Goal: Task Accomplishment & Management: Manage account settings

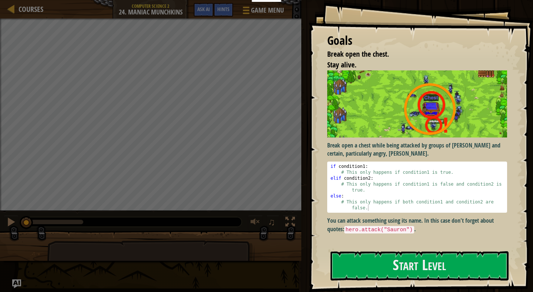
click at [346, 237] on div "Break open a chest while being attacked by groups of [PERSON_NAME] and certain,…" at bounding box center [417, 156] width 180 height 173
click at [360, 261] on button "Start Level" at bounding box center [419, 265] width 178 height 29
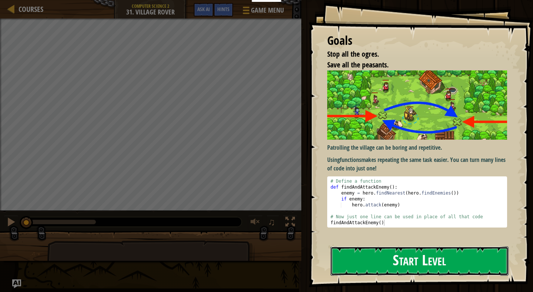
click at [362, 263] on button "Start Level" at bounding box center [419, 260] width 178 height 29
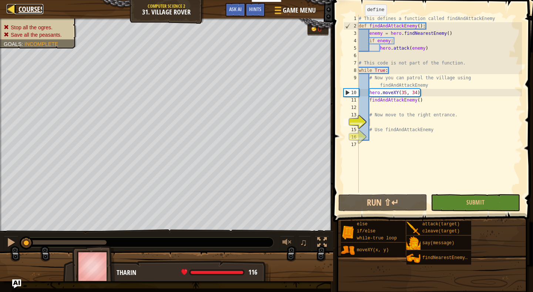
click at [13, 11] on div at bounding box center [11, 8] width 9 height 9
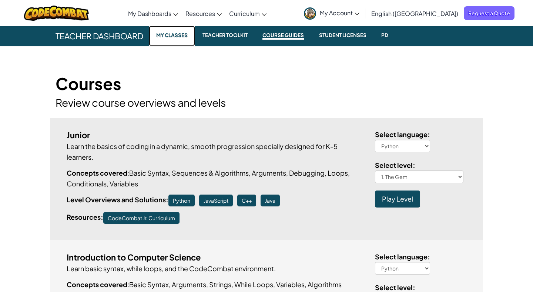
click at [152, 33] on link "My Classes" at bounding box center [172, 36] width 46 height 20
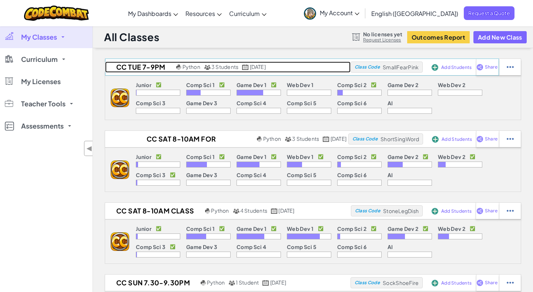
click at [146, 67] on h2 "CC TUE 7-9PM" at bounding box center [139, 66] width 69 height 11
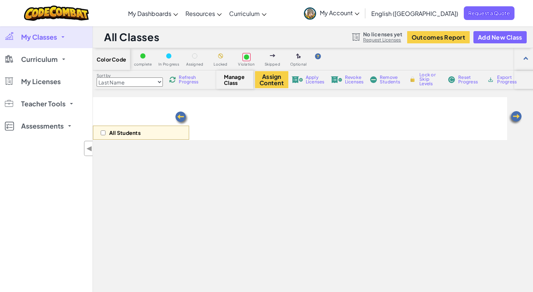
select select "5632661322961295f9428638"
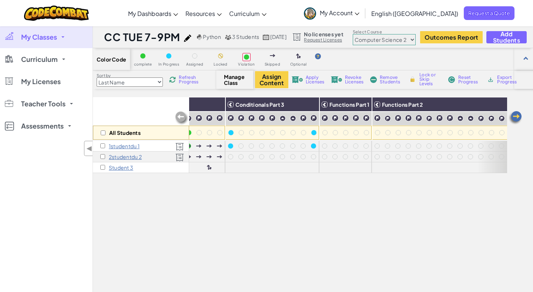
scroll to position [0, 257]
click at [103, 146] on input "checkbox" at bounding box center [102, 145] width 5 height 5
checkbox input "true"
click at [102, 155] on input "checkbox" at bounding box center [102, 156] width 5 height 5
checkbox input "true"
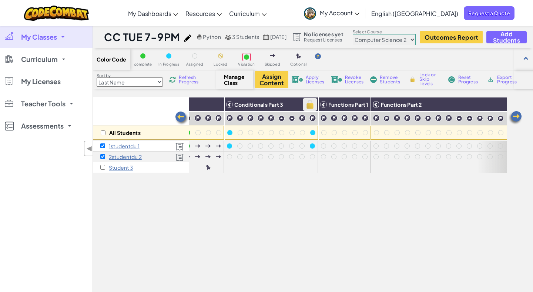
click at [312, 103] on img at bounding box center [309, 104] width 13 height 11
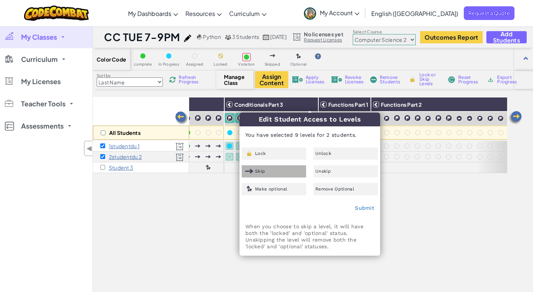
click at [292, 168] on div "Skip" at bounding box center [274, 171] width 64 height 12
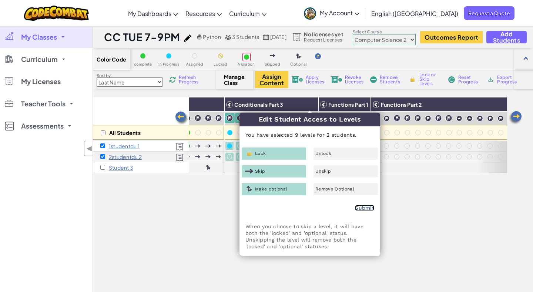
click at [367, 206] on link "Submit" at bounding box center [364, 208] width 19 height 6
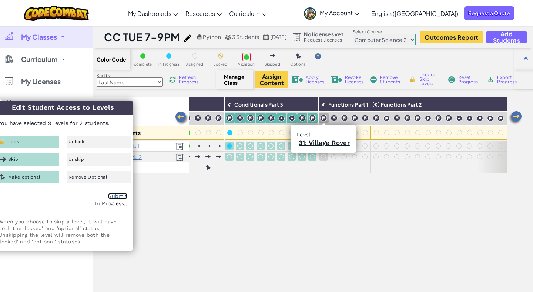
checkbox input "false"
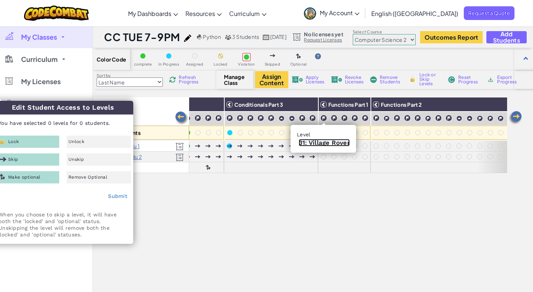
click at [318, 140] on link "31: Village Rover" at bounding box center [324, 142] width 51 height 7
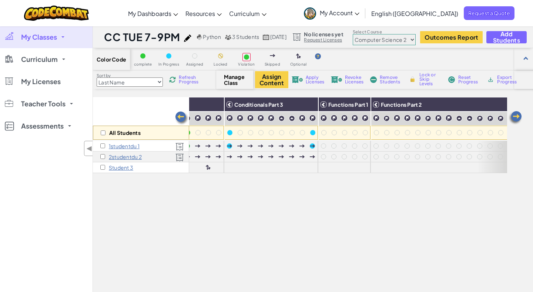
click at [359, 12] on span "My Account" at bounding box center [340, 13] width 40 height 8
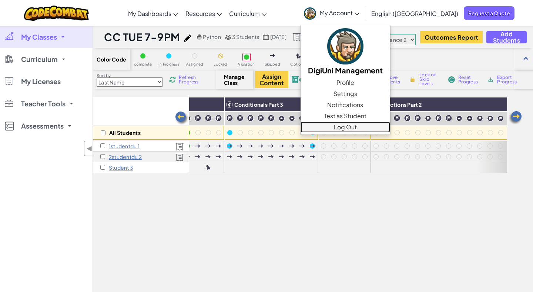
click at [386, 126] on link "Log Out" at bounding box center [345, 126] width 90 height 11
